Goal: Information Seeking & Learning: Learn about a topic

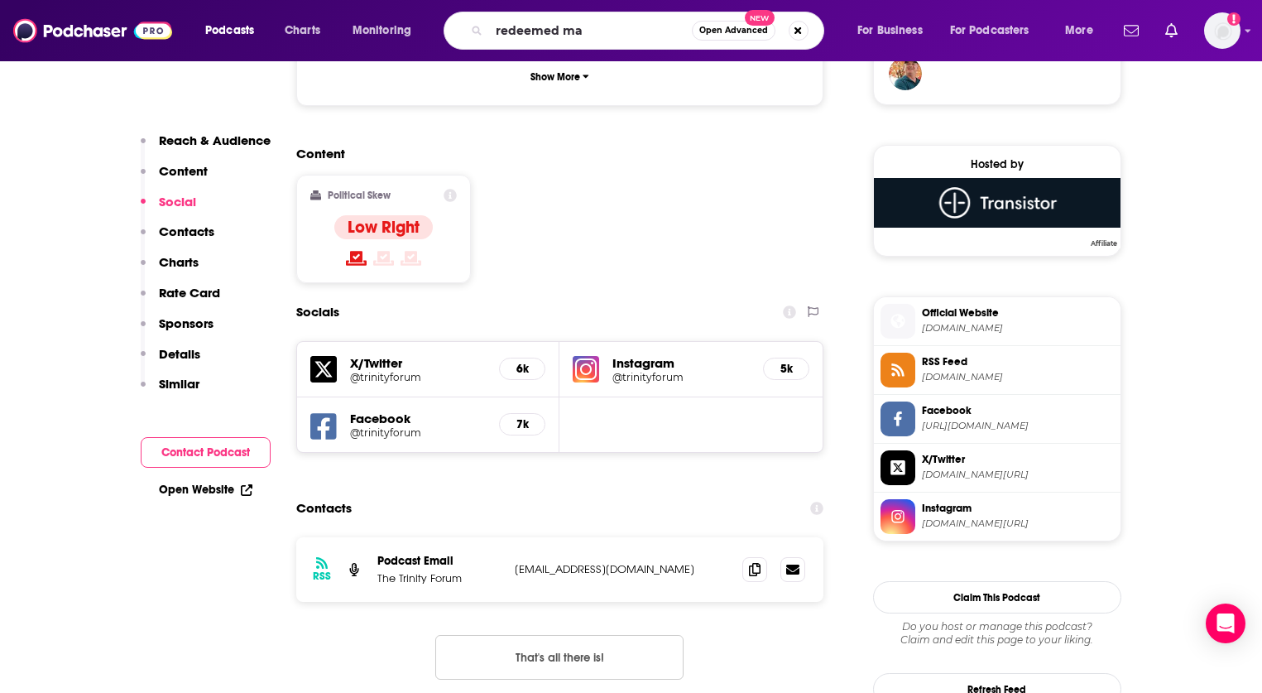
type input "redeemed man"
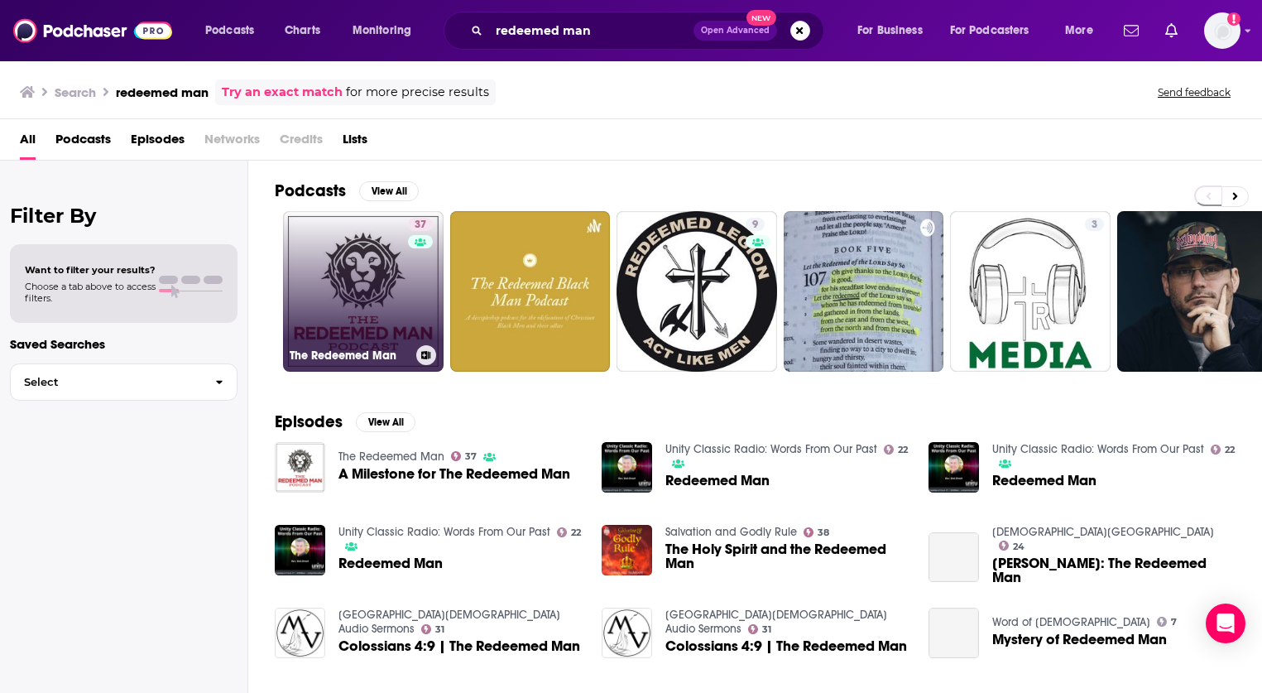
click at [397, 308] on link "37 The Redeemed Man" at bounding box center [363, 291] width 161 height 161
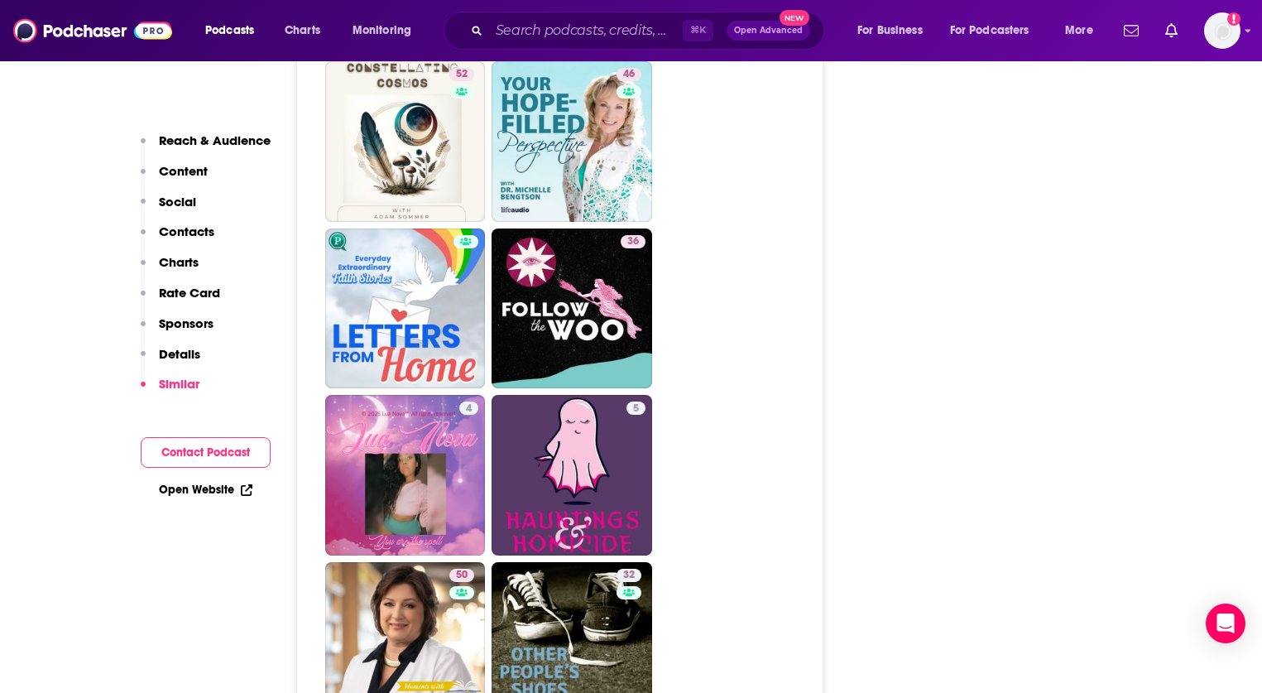
scroll to position [4899, 0]
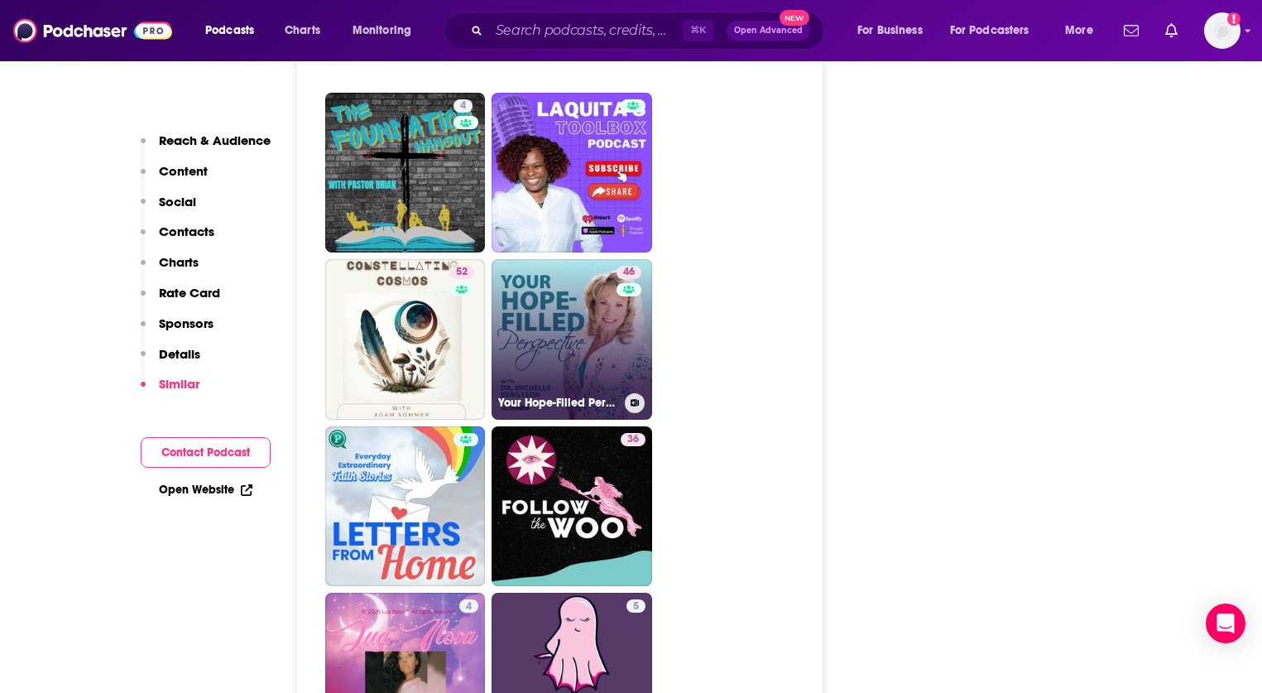
click at [623, 369] on div "46" at bounding box center [631, 329] width 29 height 127
type input "[URL][DOMAIN_NAME]"
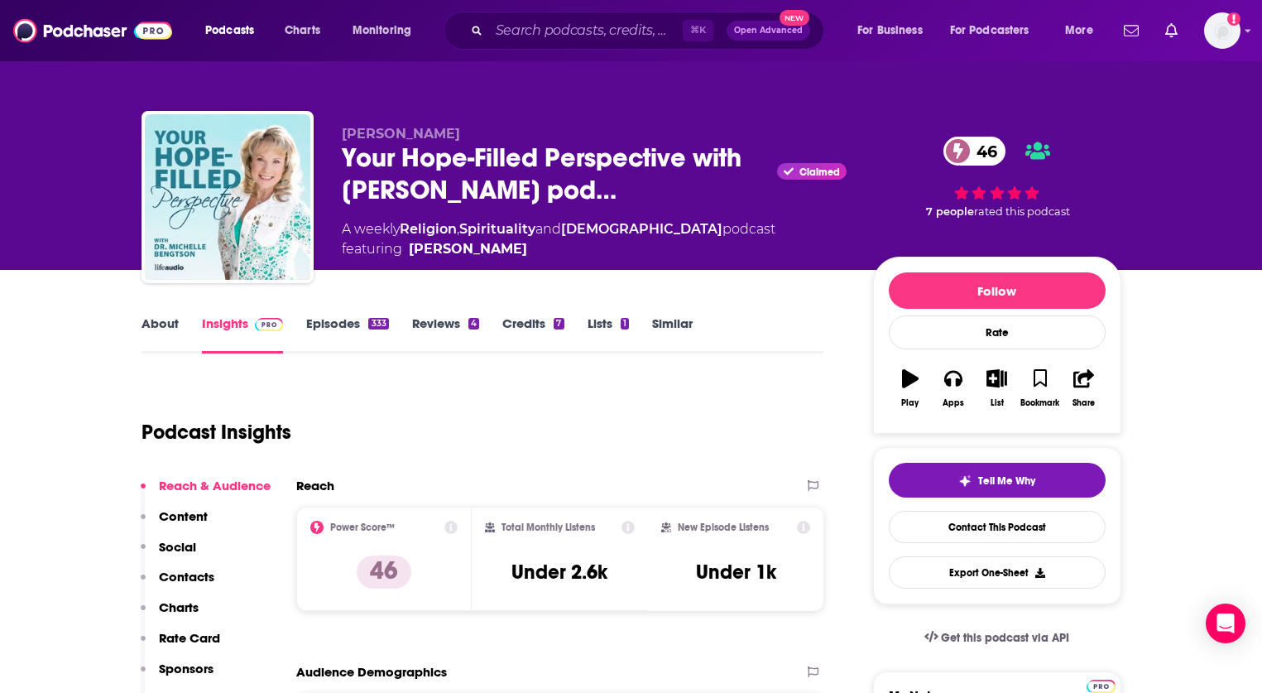
click at [613, 235] on link "[DEMOGRAPHIC_DATA]" at bounding box center [641, 229] width 161 height 16
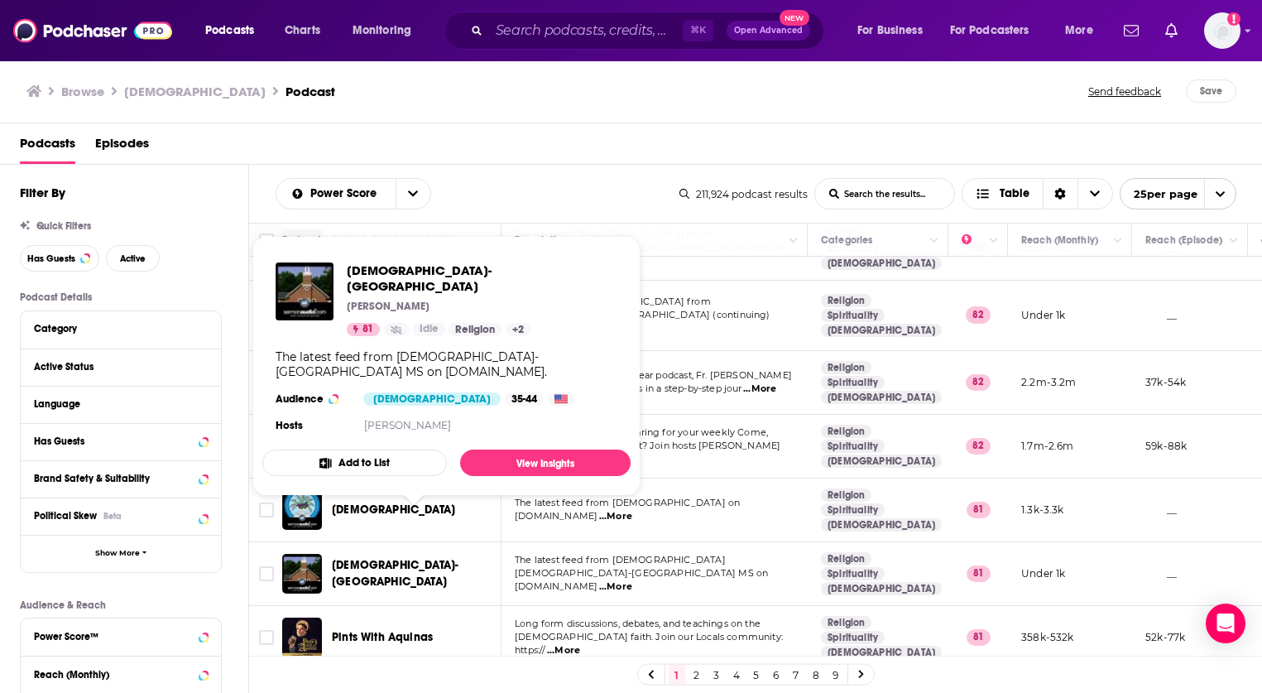
scroll to position [1204, 0]
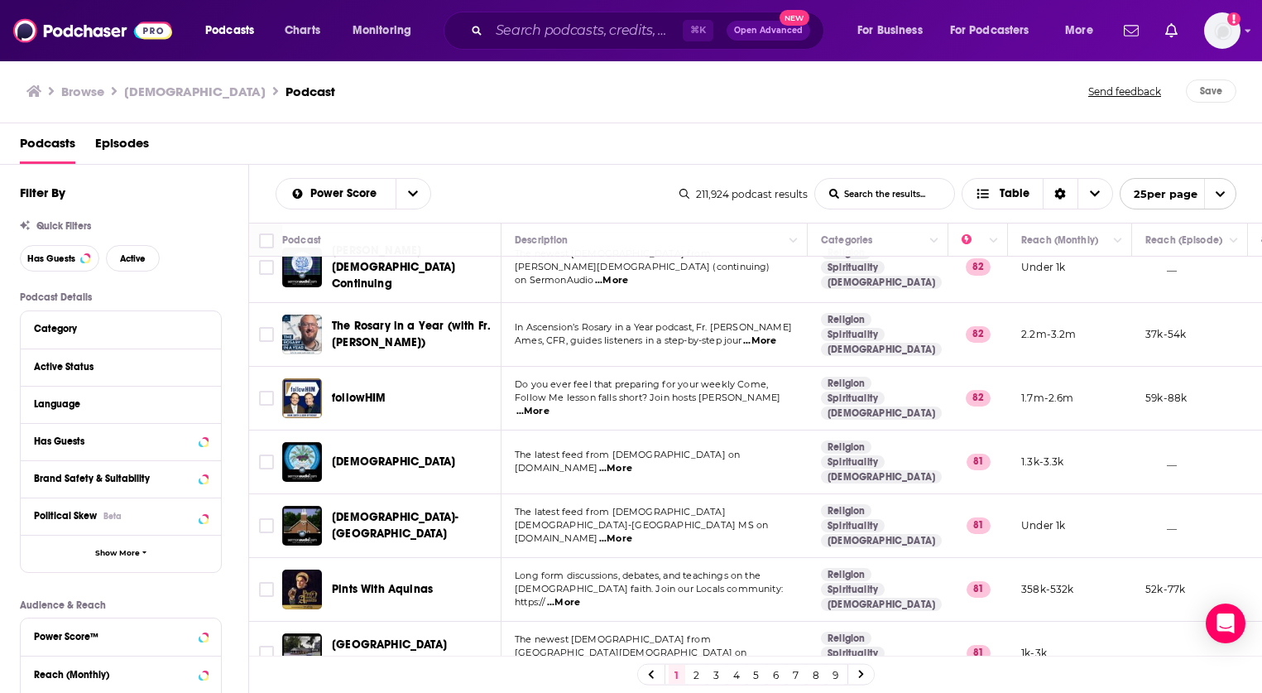
click at [736, 494] on td "The latest feed from [DEMOGRAPHIC_DATA]-[GEOGRAPHIC_DATA] MS on [DOMAIN_NAME] .…" at bounding box center [655, 526] width 306 height 64
click at [693, 677] on link "2" at bounding box center [697, 675] width 17 height 20
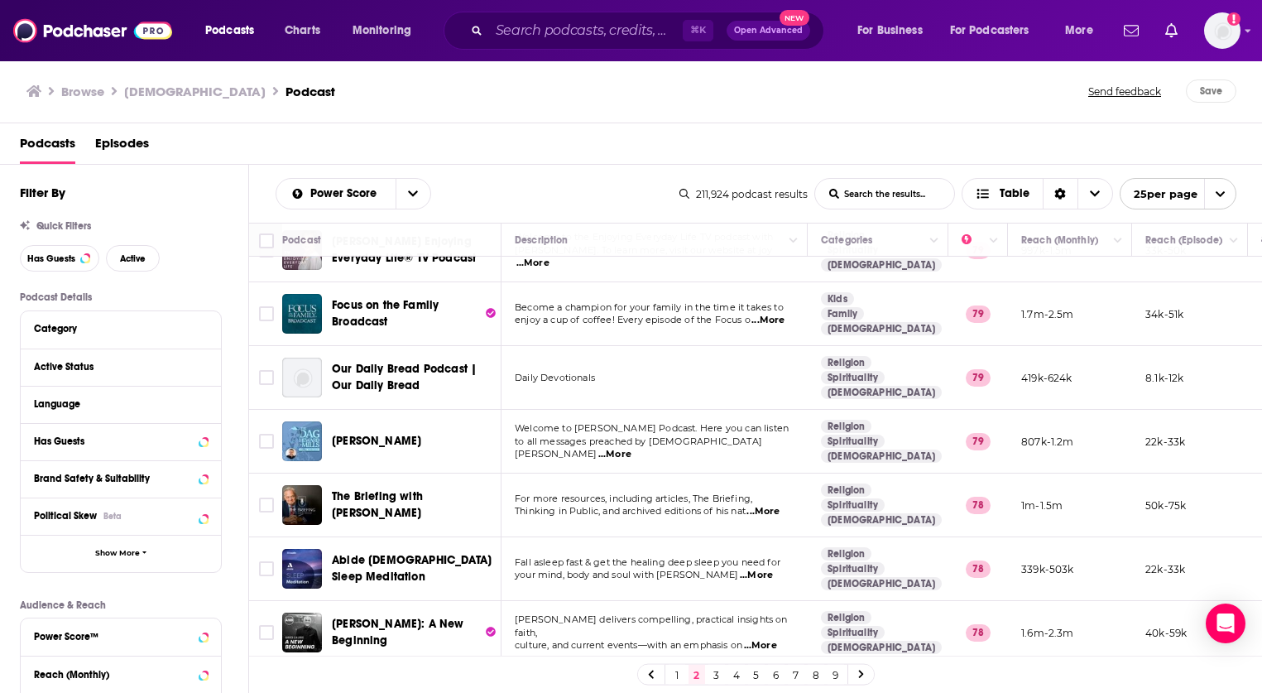
scroll to position [319, 0]
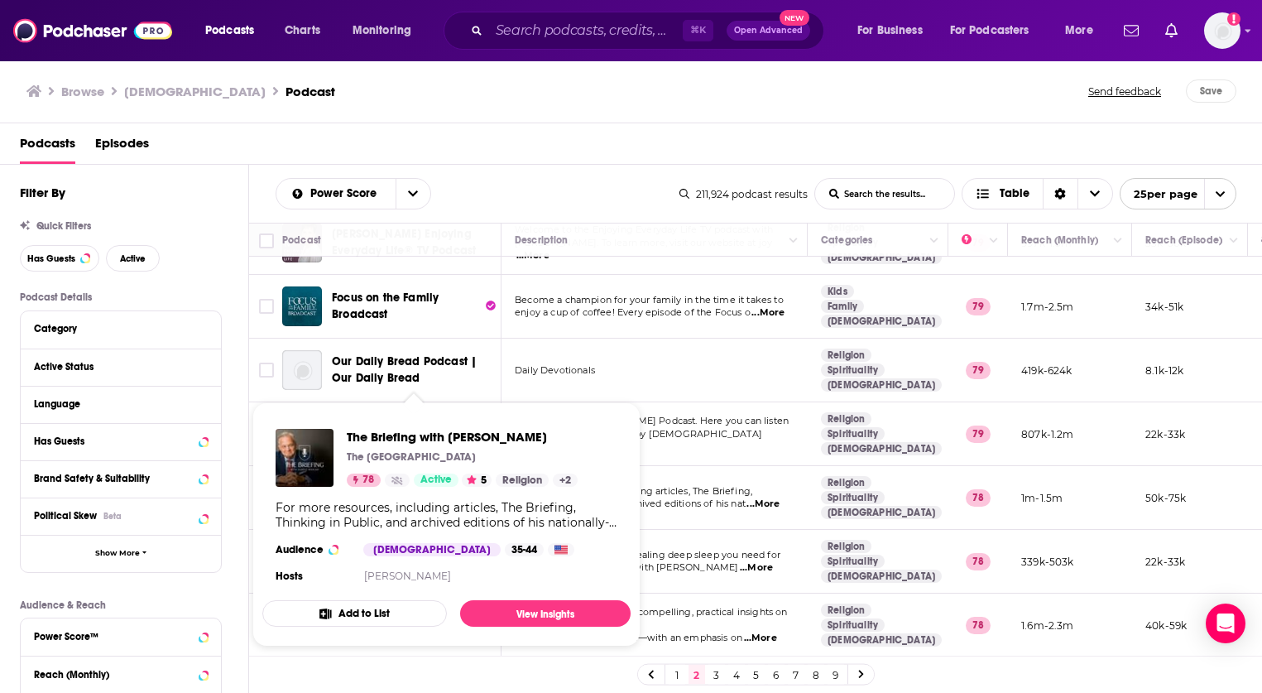
click at [449, 634] on span "The Briefing with [PERSON_NAME] The [GEOGRAPHIC_DATA] 78 Active 5 Religion + 2 …" at bounding box center [446, 524] width 368 height 244
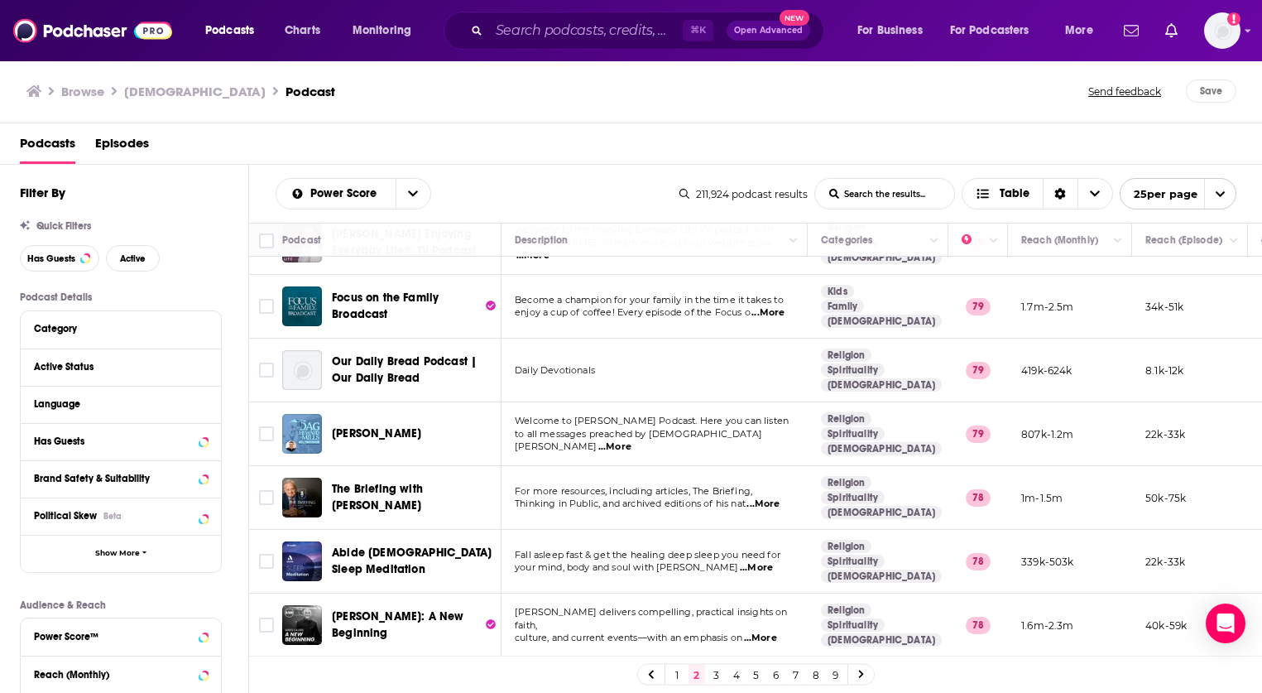
click at [425, 661] on div "1 2 3 4 5 6 7 8 9" at bounding box center [756, 674] width 1014 height 37
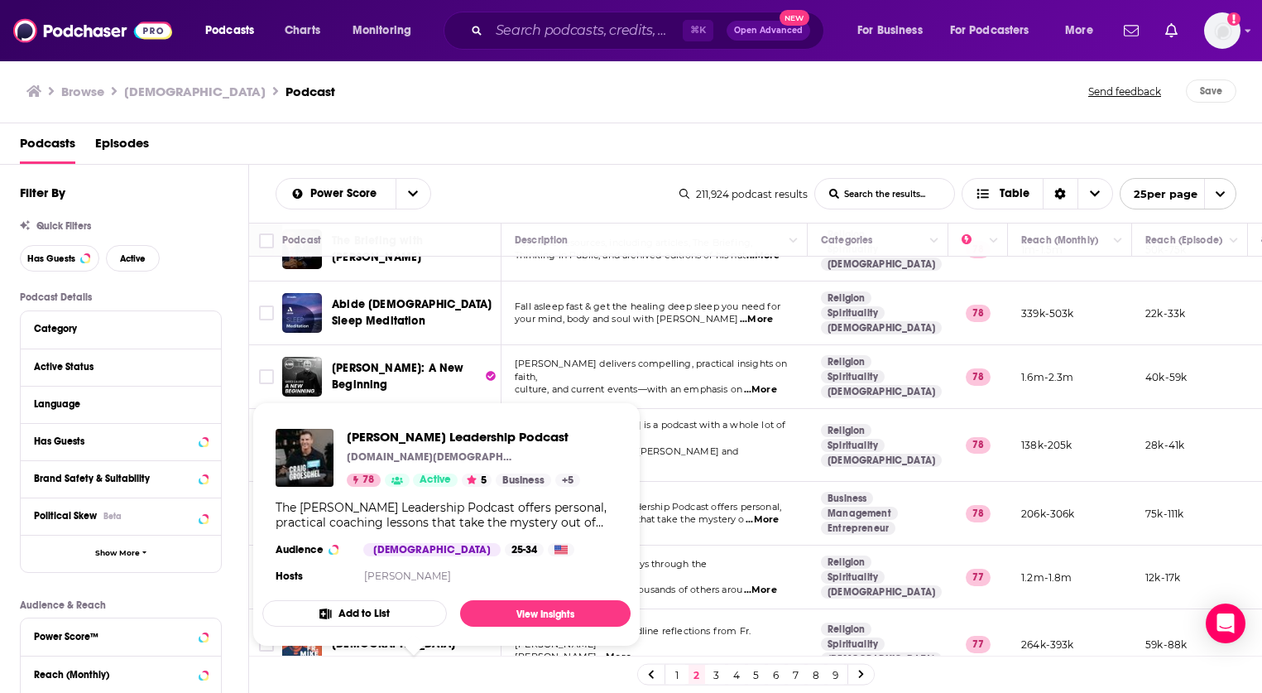
scroll to position [593, 0]
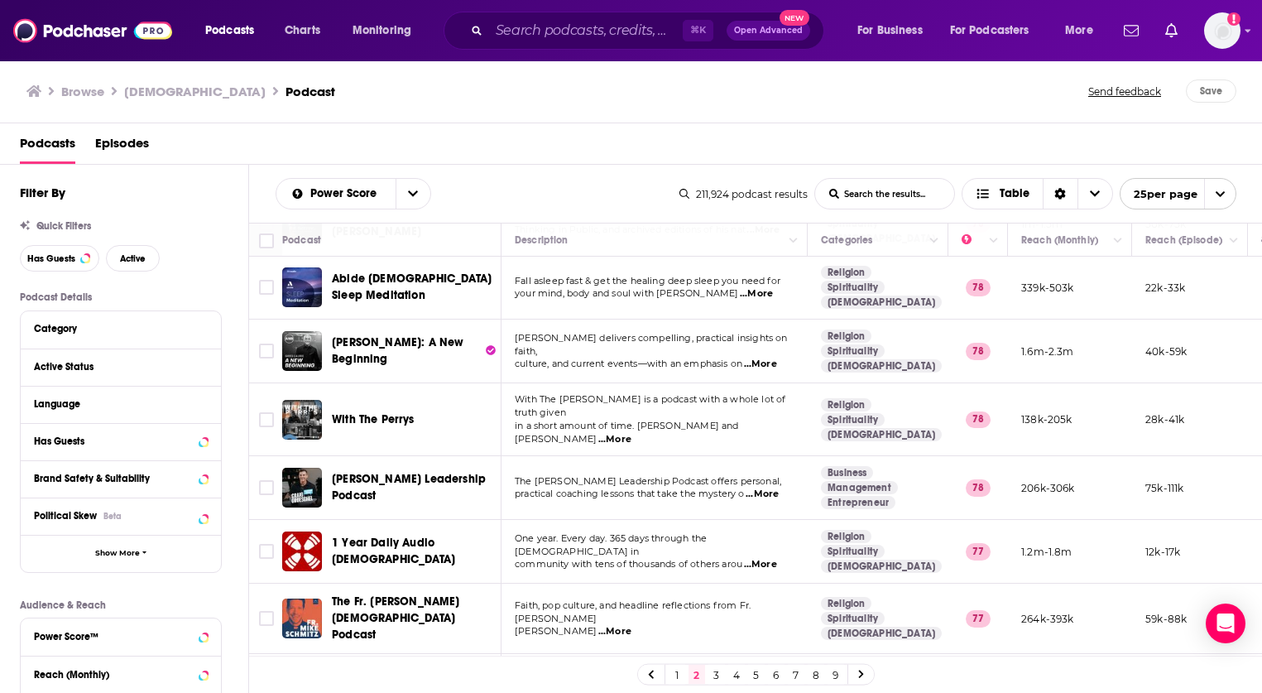
click at [576, 184] on div "Power Score List Search Input Search the results... Table" at bounding box center [478, 193] width 404 height 31
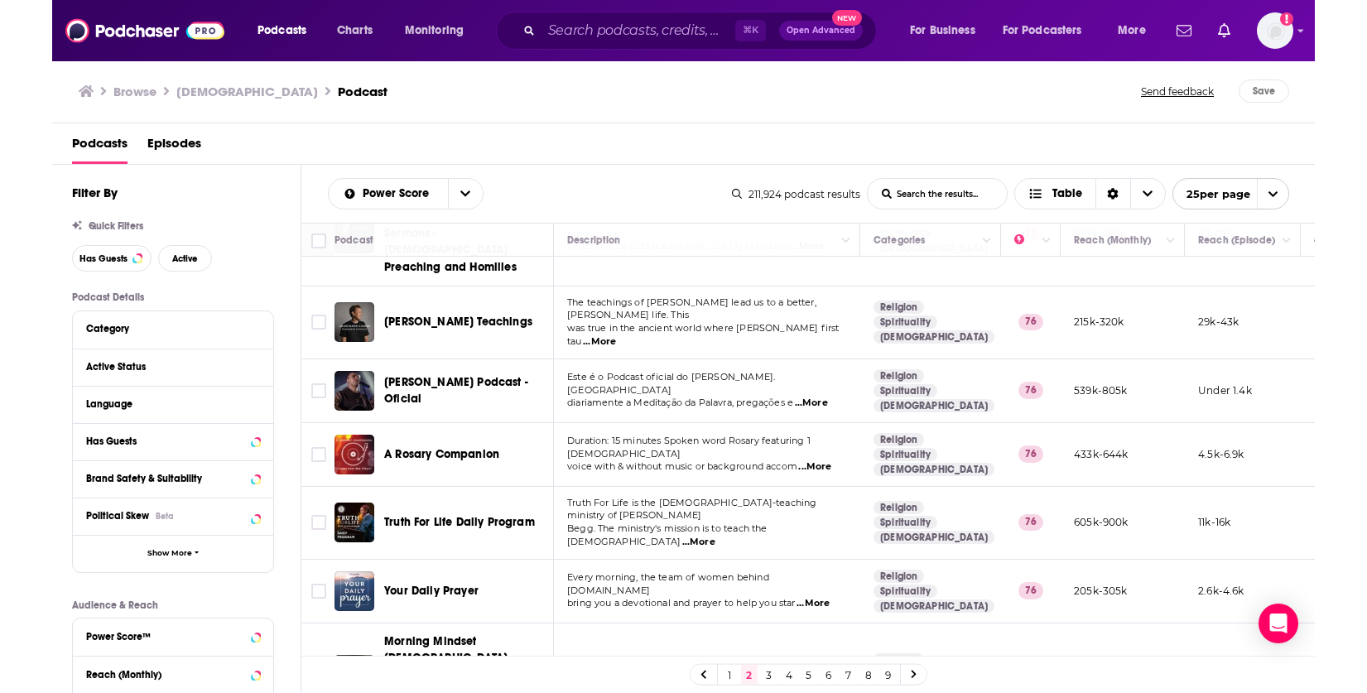
scroll to position [1204, 0]
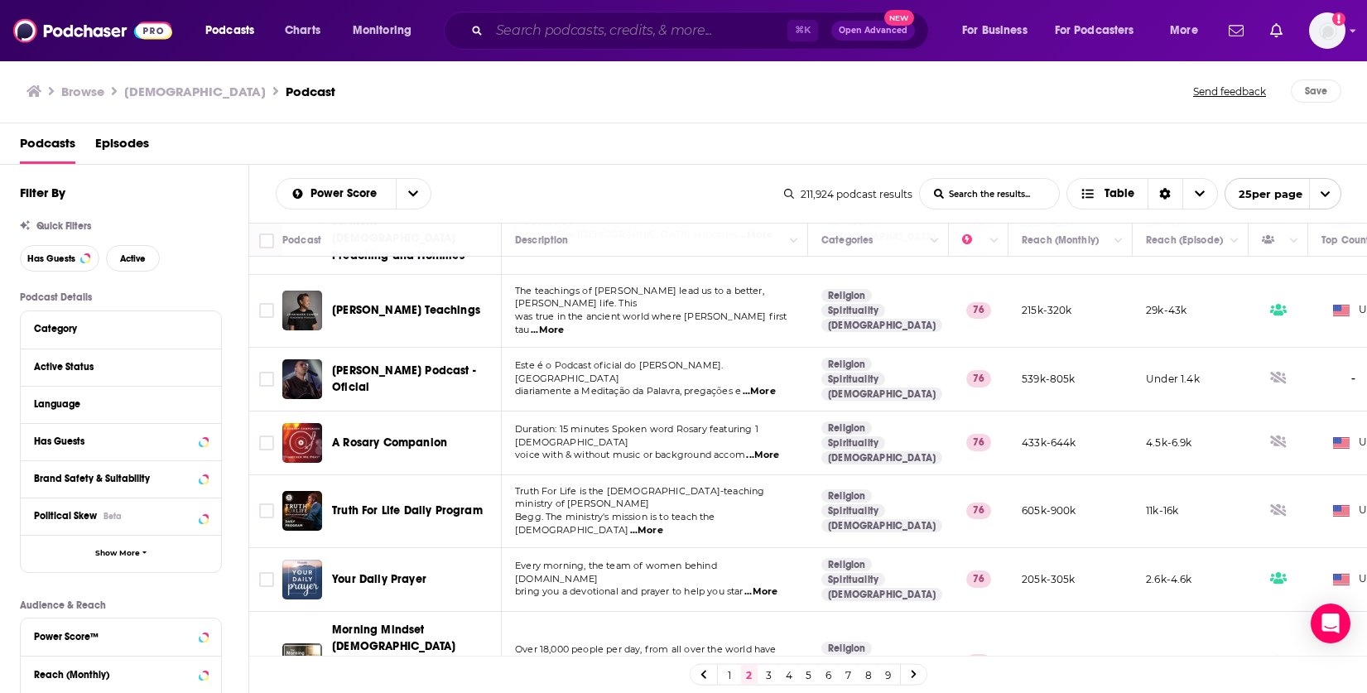
click at [589, 30] on input "Search podcasts, credits, & more..." at bounding box center [638, 30] width 298 height 26
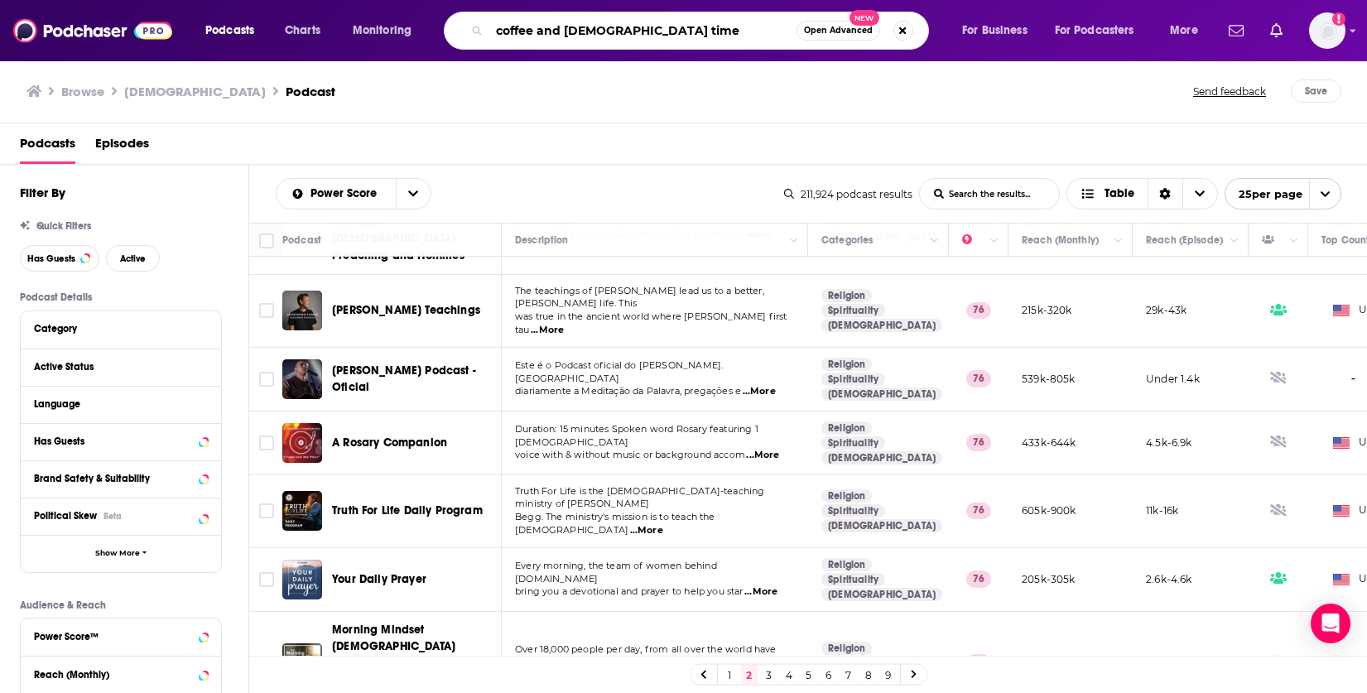
type input "coffee and [DEMOGRAPHIC_DATA] time"
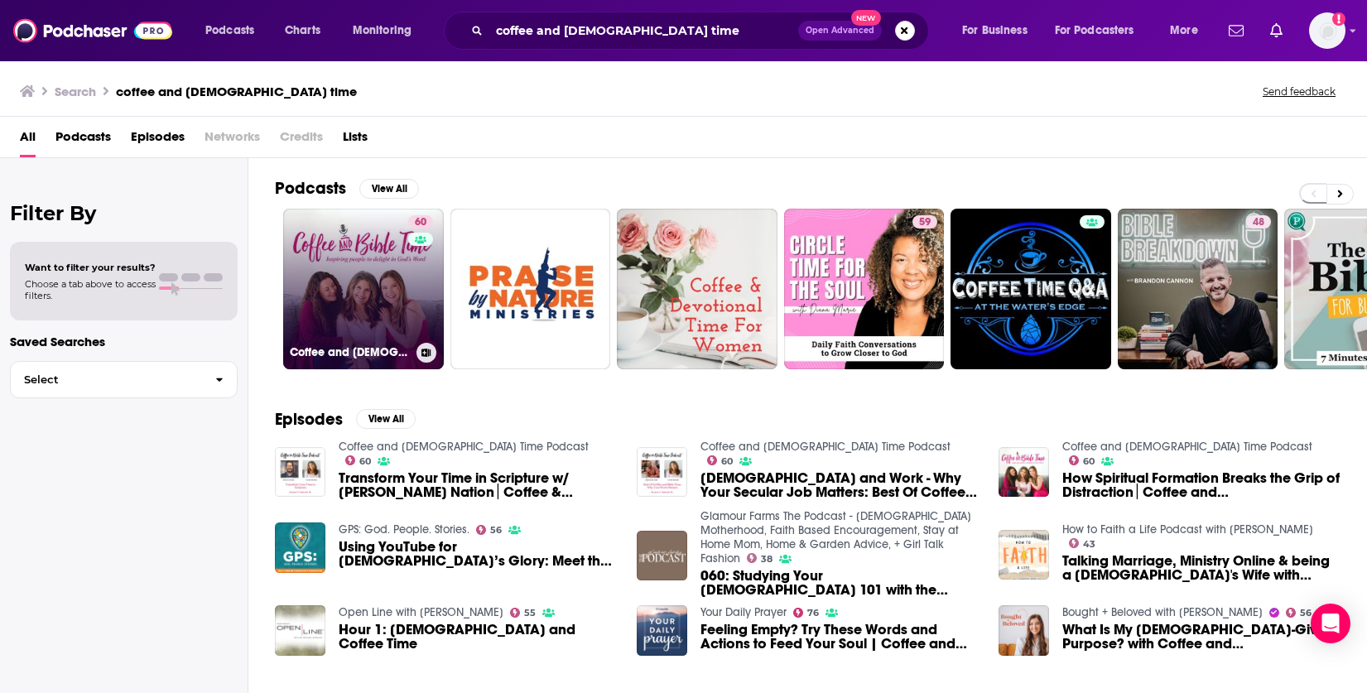
click at [363, 325] on link "60 Coffee and [DEMOGRAPHIC_DATA] Time Podcast" at bounding box center [363, 289] width 161 height 161
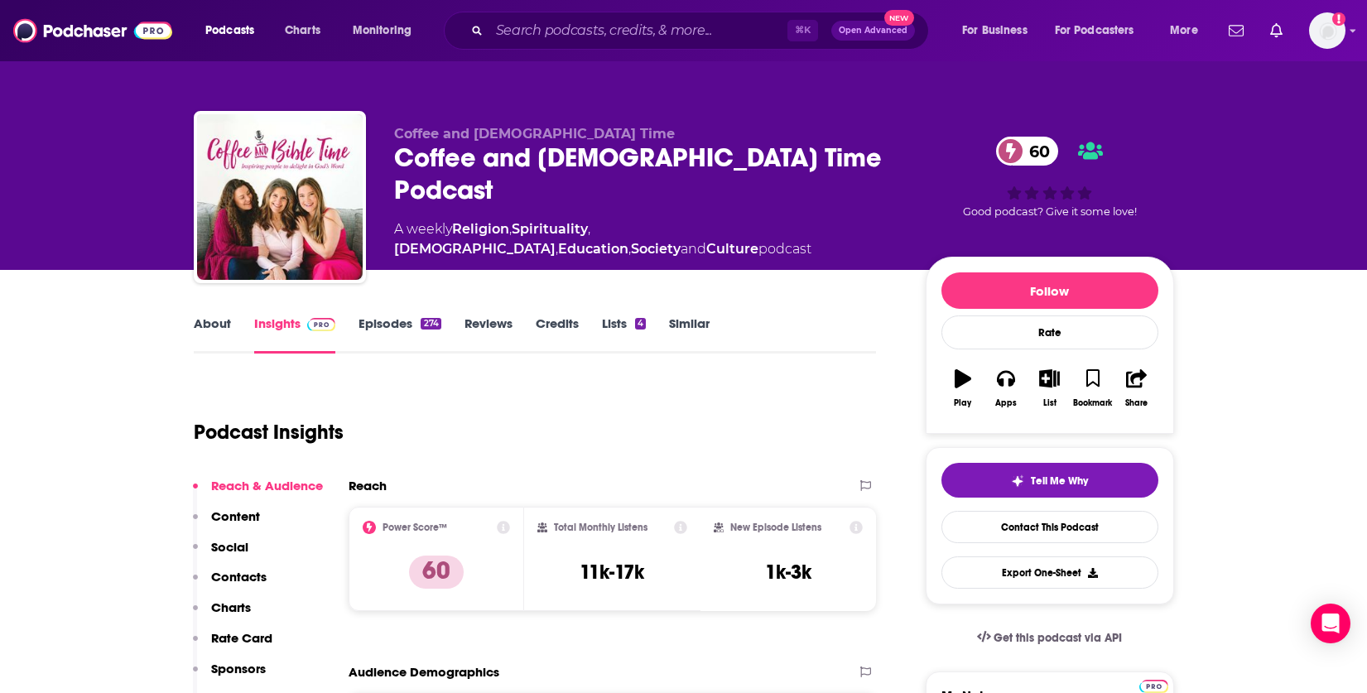
click at [391, 321] on link "Episodes 274" at bounding box center [399, 334] width 82 height 38
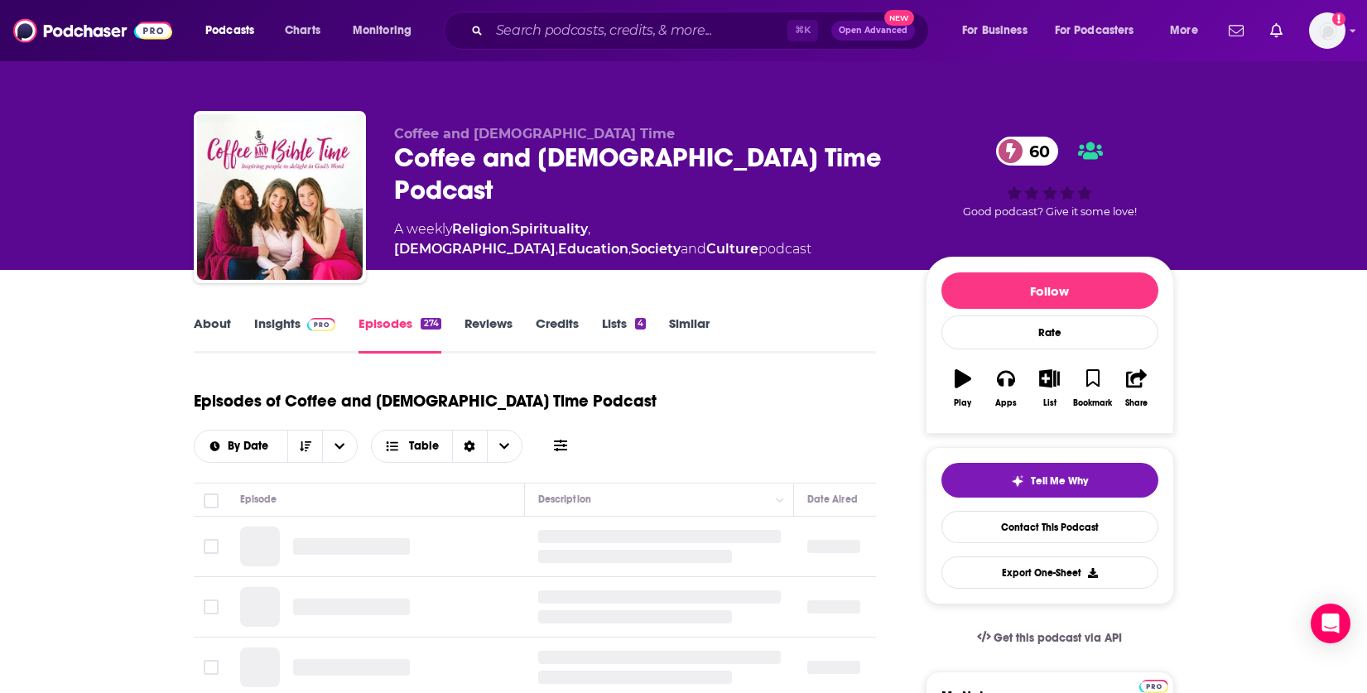
click at [270, 322] on link "Insights" at bounding box center [295, 334] width 82 height 38
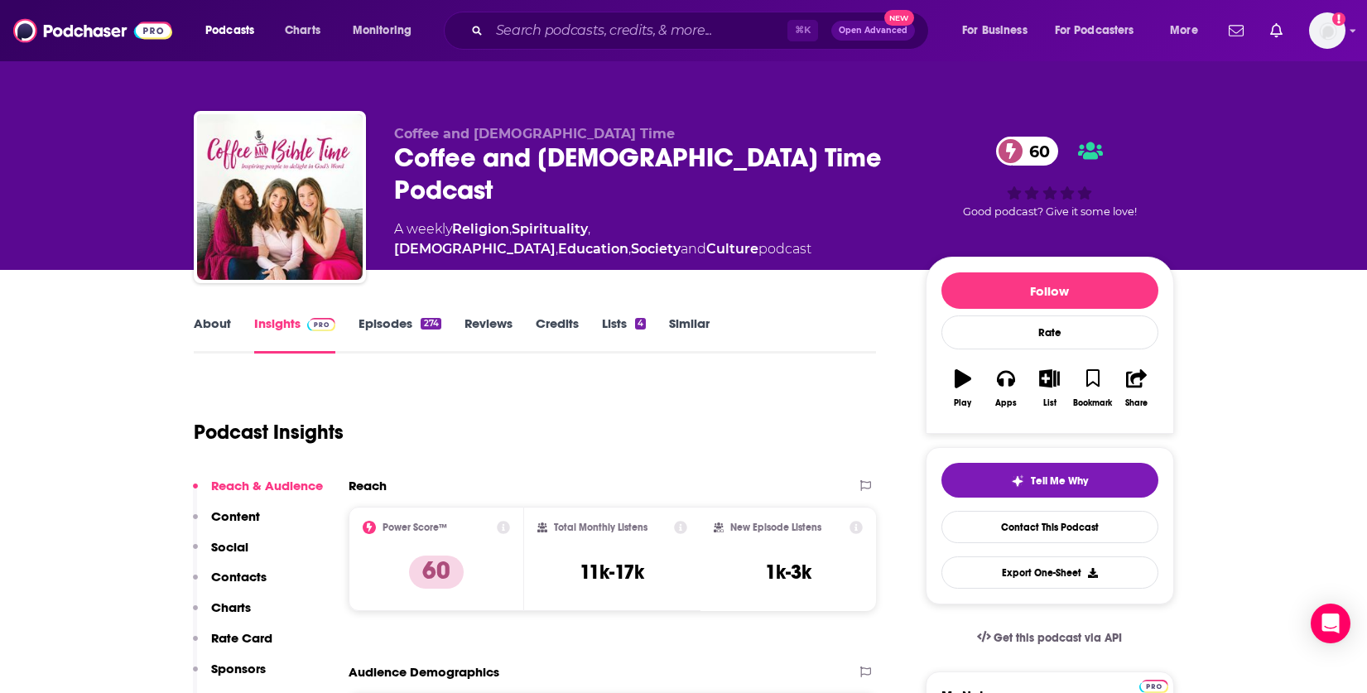
click at [219, 324] on link "About" at bounding box center [212, 334] width 37 height 38
